Goal: Find specific page/section: Find specific page/section

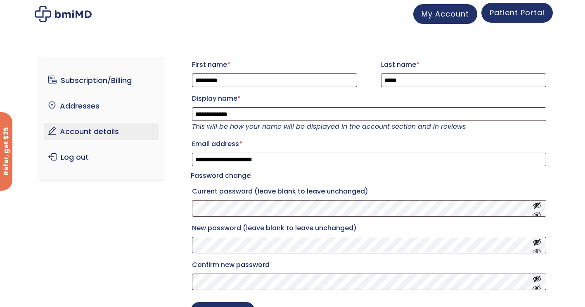
click at [534, 16] on span "Patient Portal" at bounding box center [517, 12] width 55 height 10
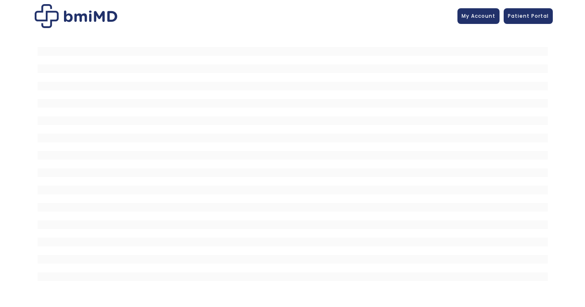
click at [521, 12] on span "Patient Portal" at bounding box center [528, 15] width 41 height 7
